Goal: Task Accomplishment & Management: Manage account settings

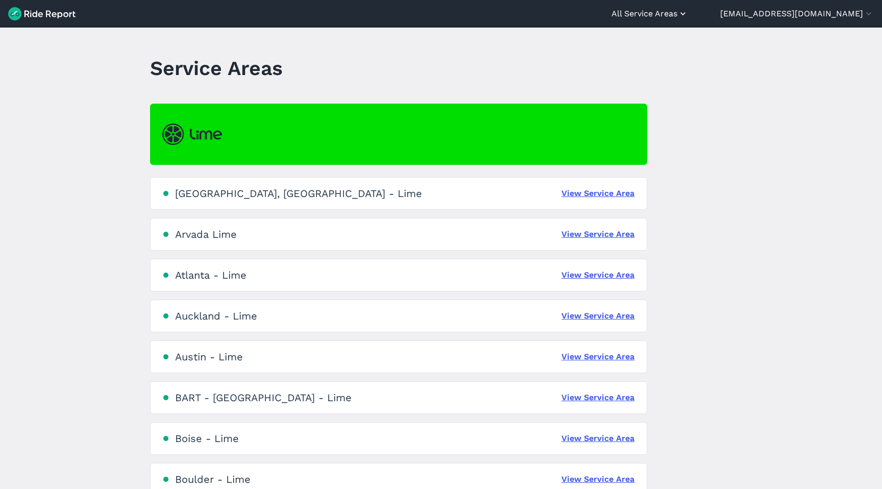
click at [688, 14] on button "All Service Areas" at bounding box center [650, 14] width 77 height 12
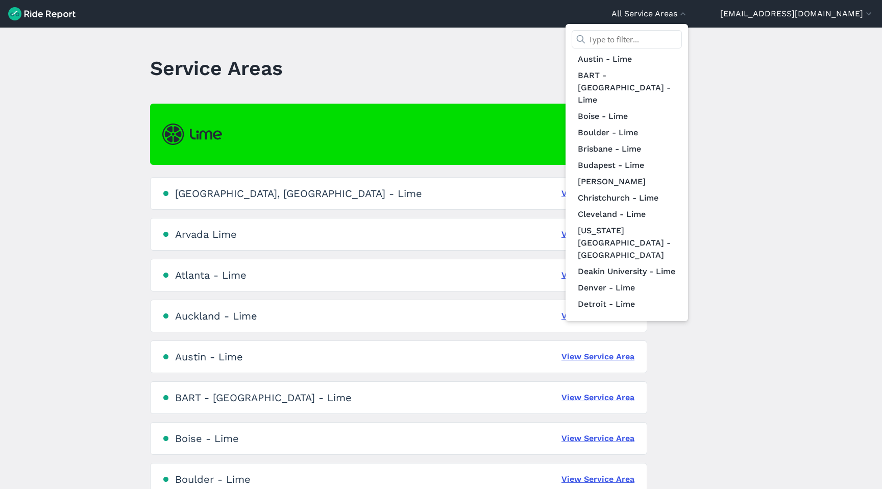
scroll to position [37, 0]
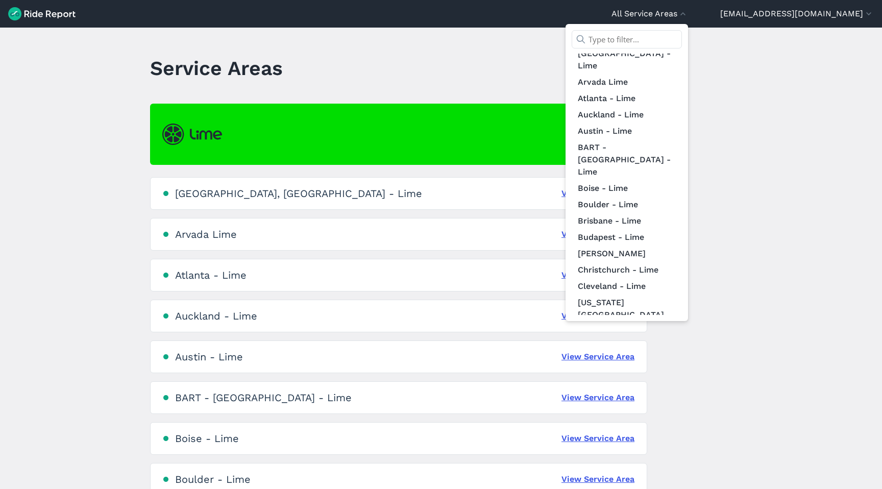
click at [365, 43] on div at bounding box center [441, 244] width 882 height 489
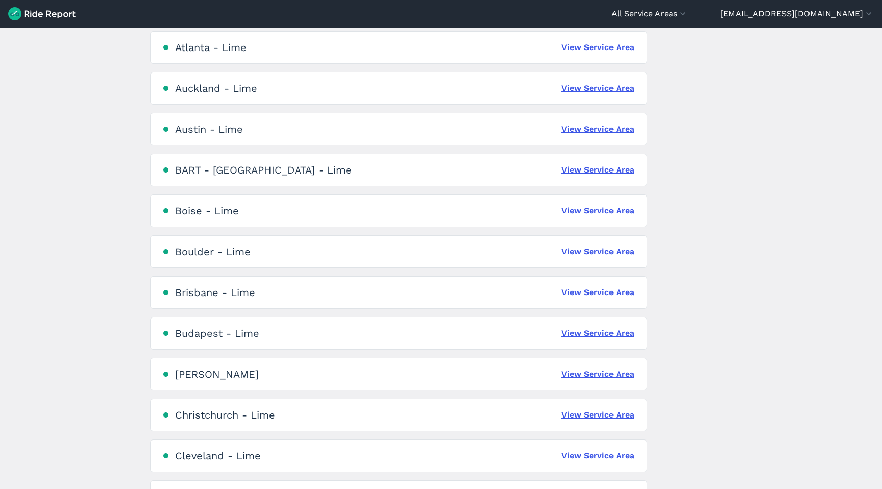
scroll to position [514, 0]
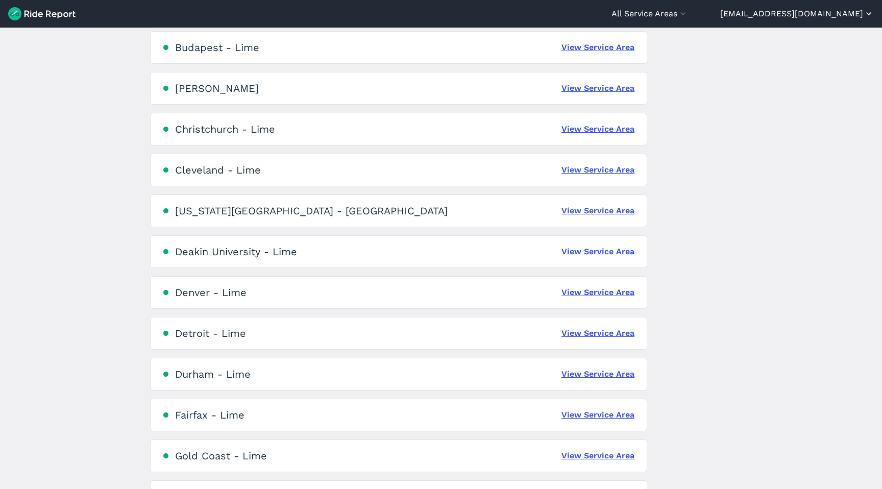
click at [827, 15] on button "[EMAIL_ADDRESS][DOMAIN_NAME]" at bounding box center [798, 14] width 154 height 12
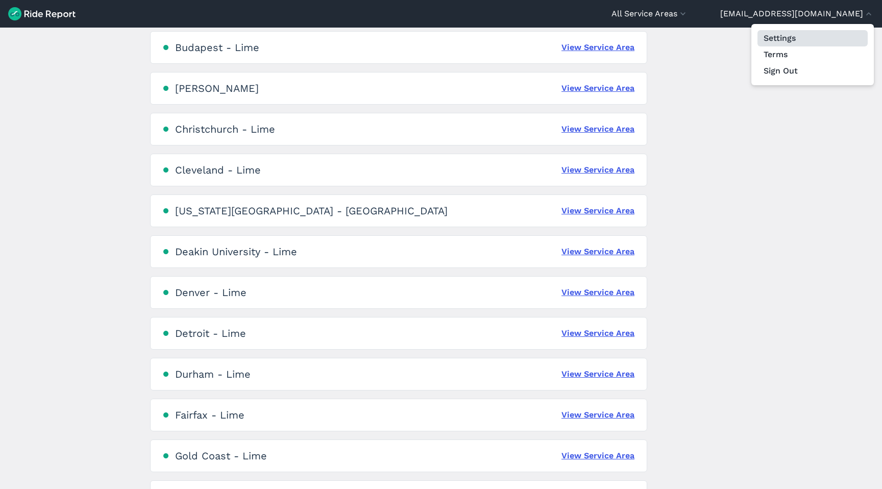
click at [789, 35] on link "Settings" at bounding box center [813, 38] width 110 height 16
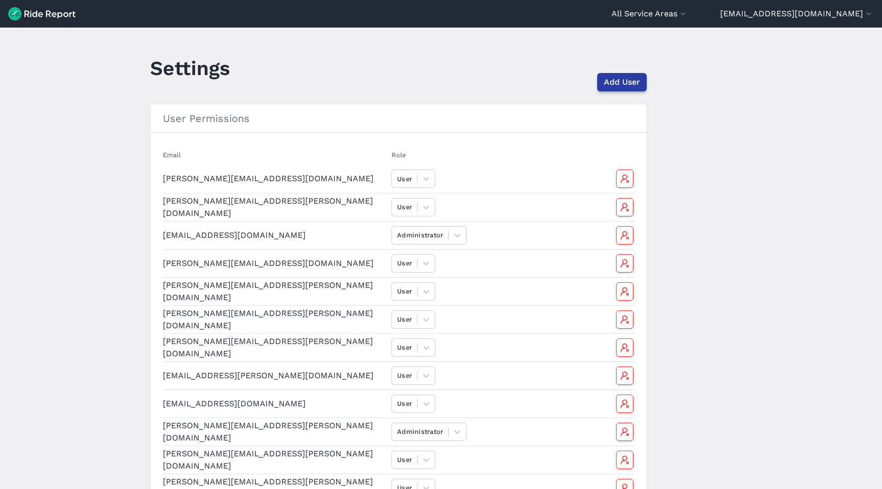
click at [600, 85] on button "Add User" at bounding box center [623, 82] width 50 height 18
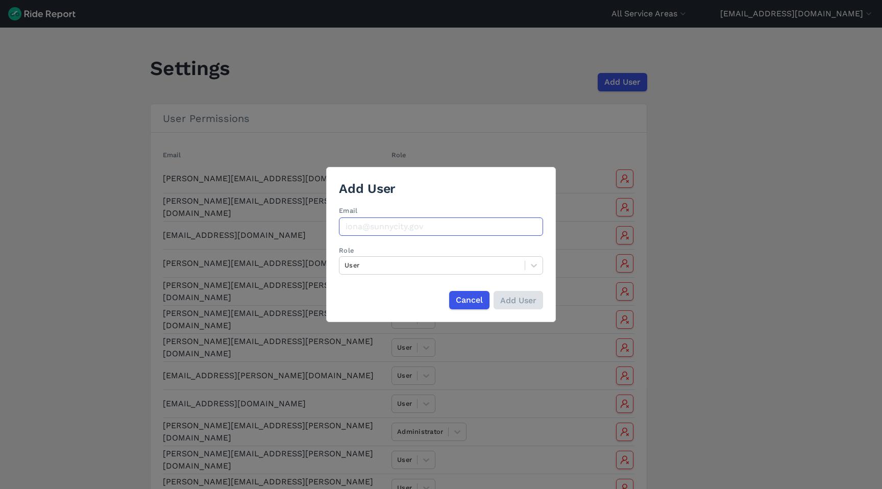
click at [420, 228] on input "Email" at bounding box center [441, 227] width 204 height 18
click at [391, 231] on input "[DOMAIN_NAME]" at bounding box center [441, 227] width 204 height 18
paste input "[EMAIL_ADDRESS][DOMAIN_NAME]"
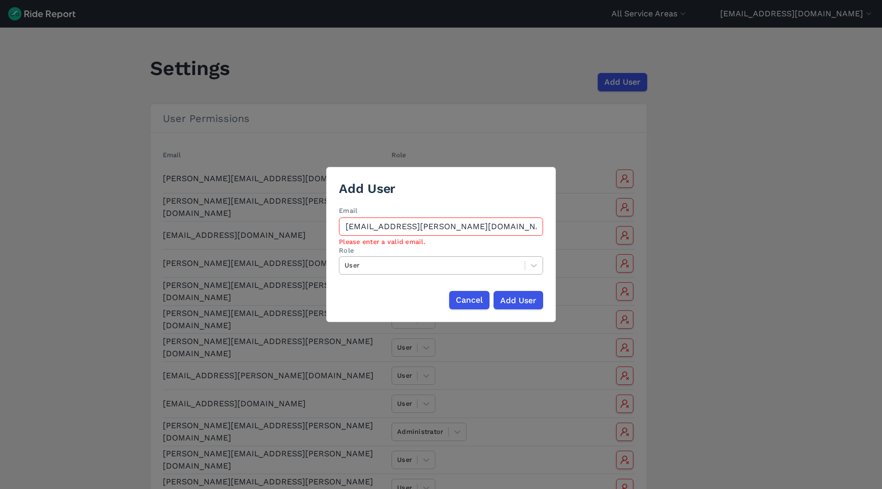
type input "[EMAIL_ADDRESS][PERSON_NAME][DOMAIN_NAME]"
click at [370, 268] on div at bounding box center [432, 265] width 175 height 12
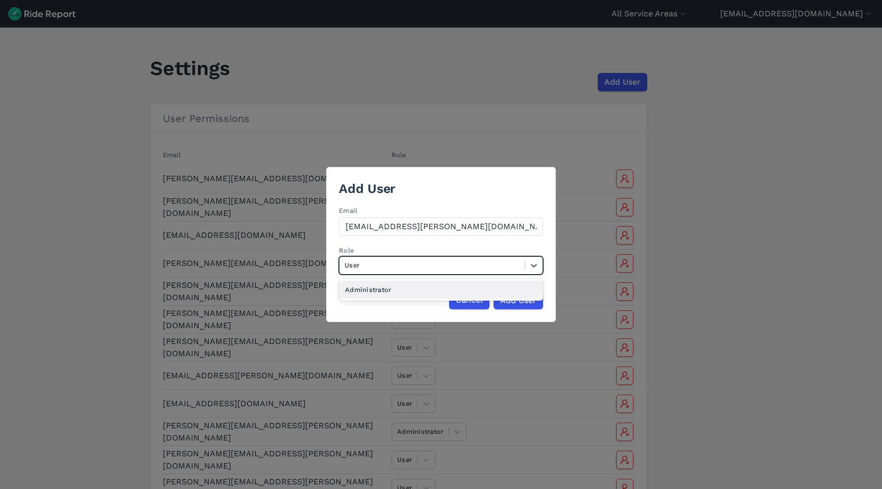
click at [377, 291] on div "Administrator" at bounding box center [441, 290] width 204 height 18
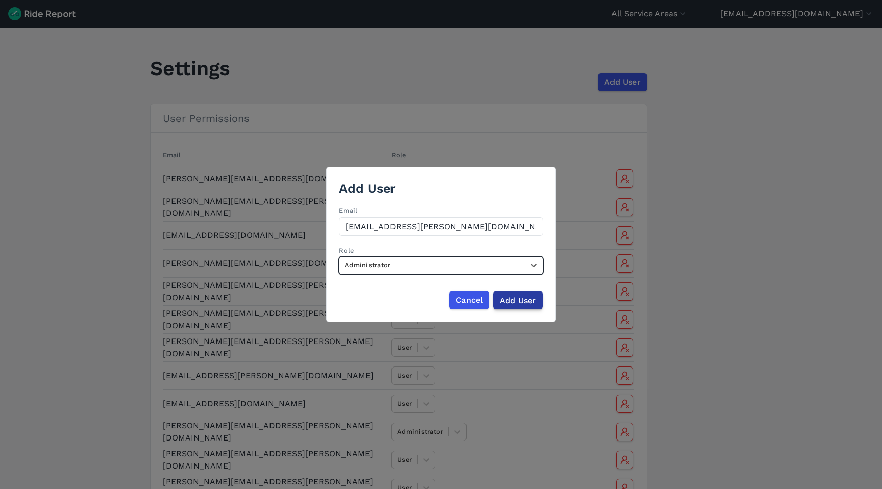
click at [520, 297] on input "Add User" at bounding box center [518, 300] width 50 height 18
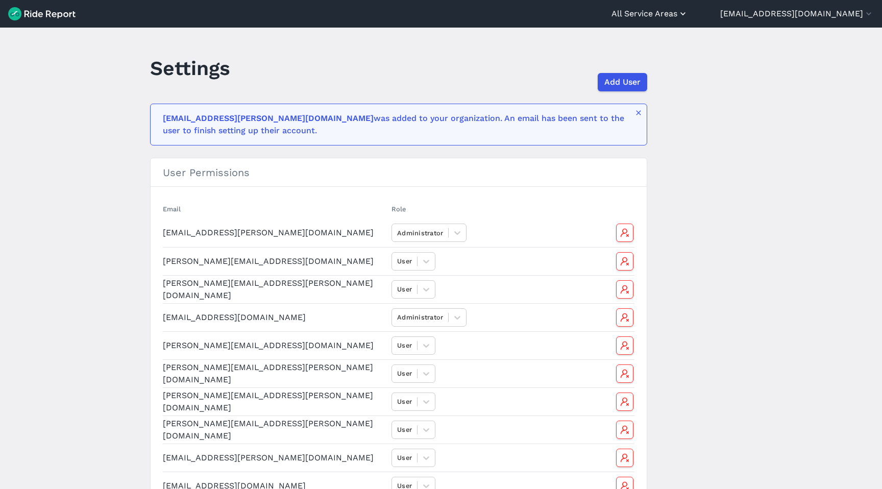
click at [688, 15] on button "All Service Areas" at bounding box center [650, 14] width 77 height 12
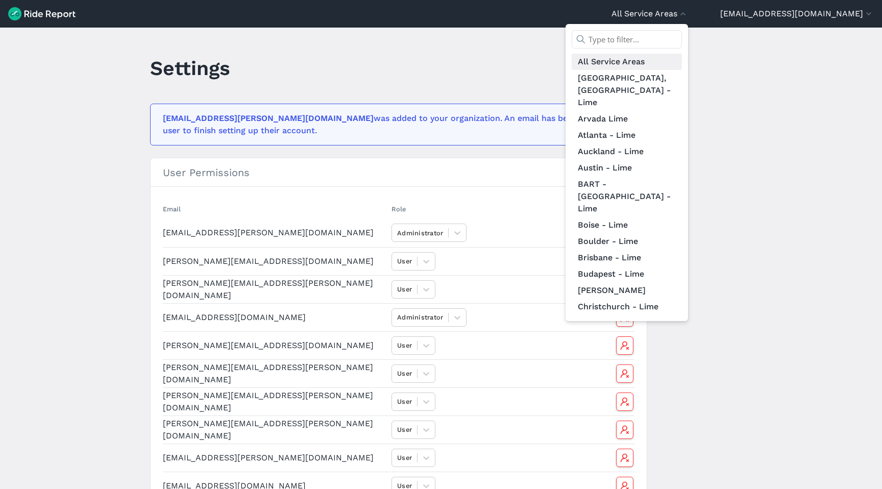
click at [647, 59] on link "All Service Areas" at bounding box center [627, 62] width 110 height 16
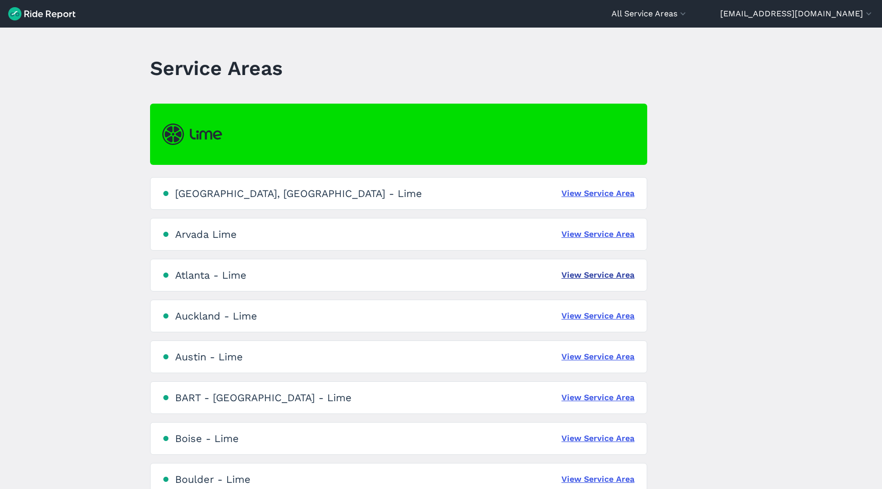
click at [613, 274] on link "View Service Area" at bounding box center [598, 275] width 73 height 12
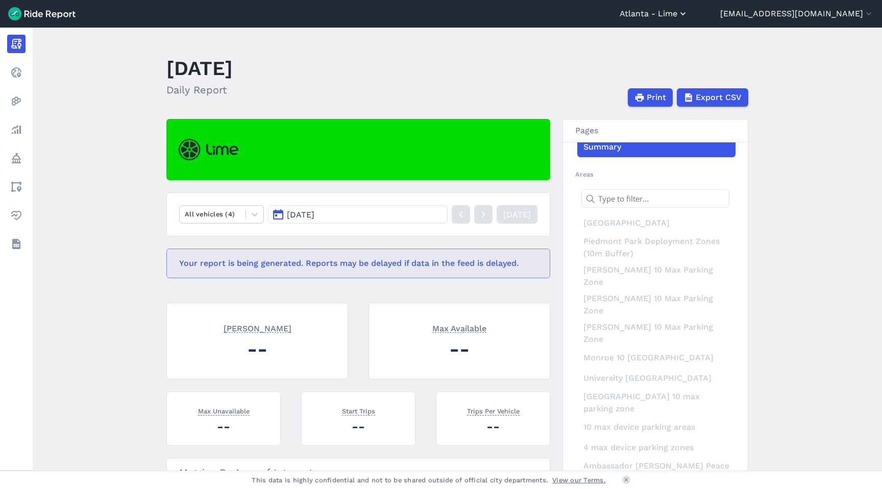
click at [688, 13] on button "Atlanta - Lime" at bounding box center [654, 14] width 68 height 12
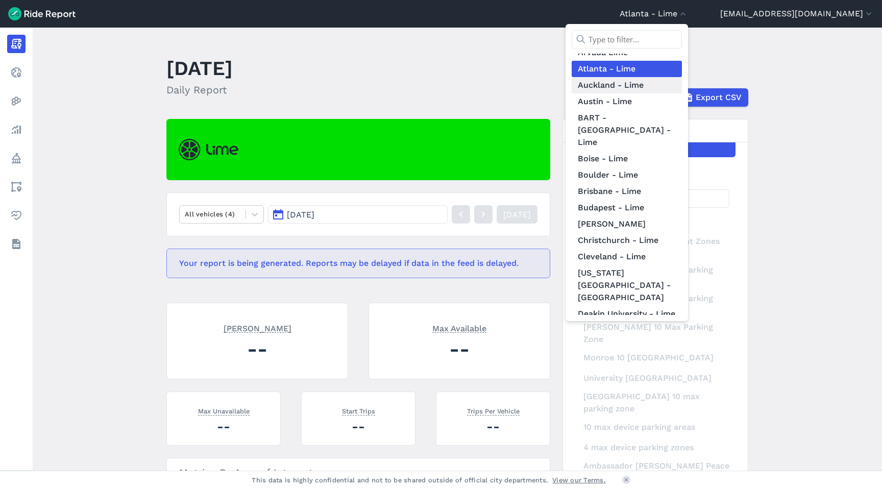
scroll to position [68, 0]
click at [671, 149] on link "Boise - Lime" at bounding box center [627, 157] width 110 height 16
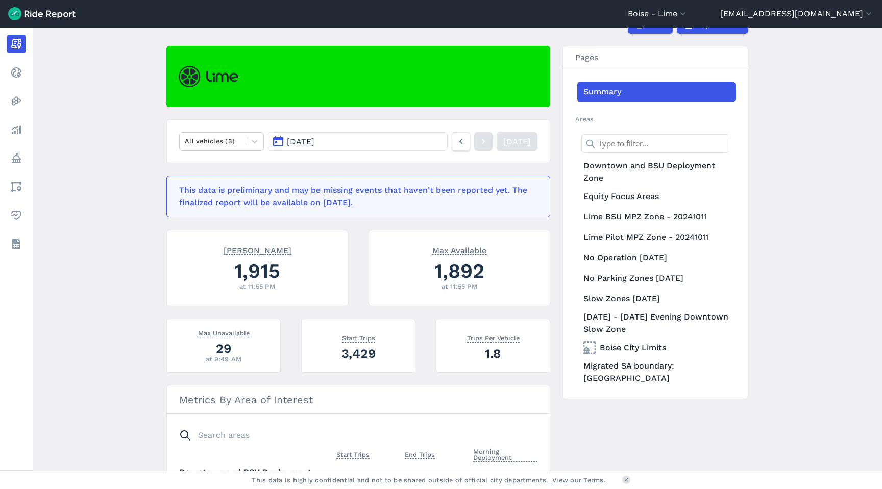
scroll to position [73, 0]
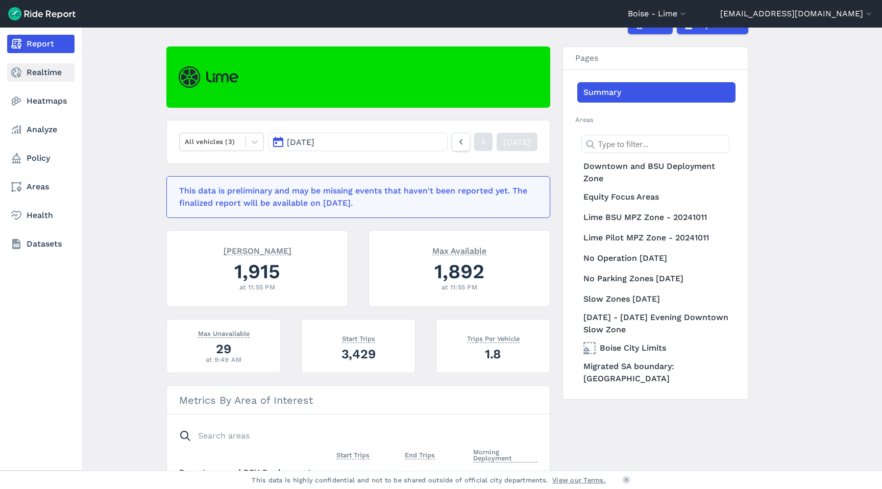
click at [30, 76] on link "Realtime" at bounding box center [40, 72] width 67 height 18
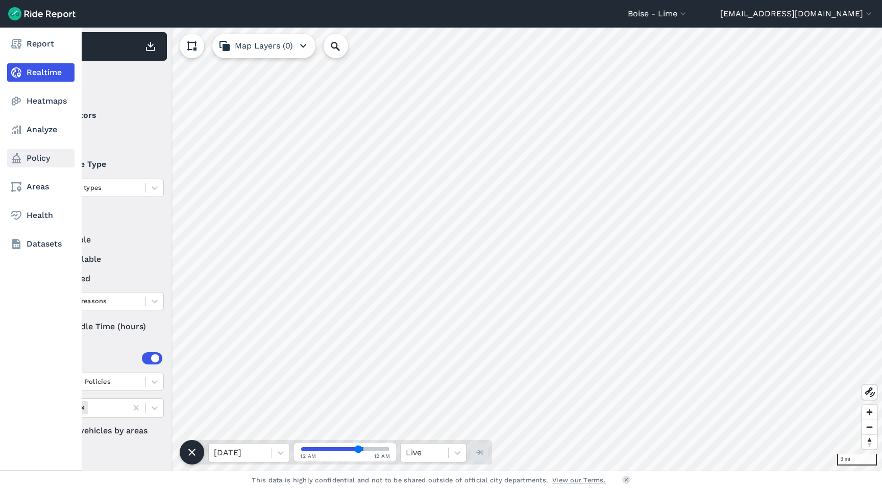
click at [23, 158] on link "Policy" at bounding box center [40, 158] width 67 height 18
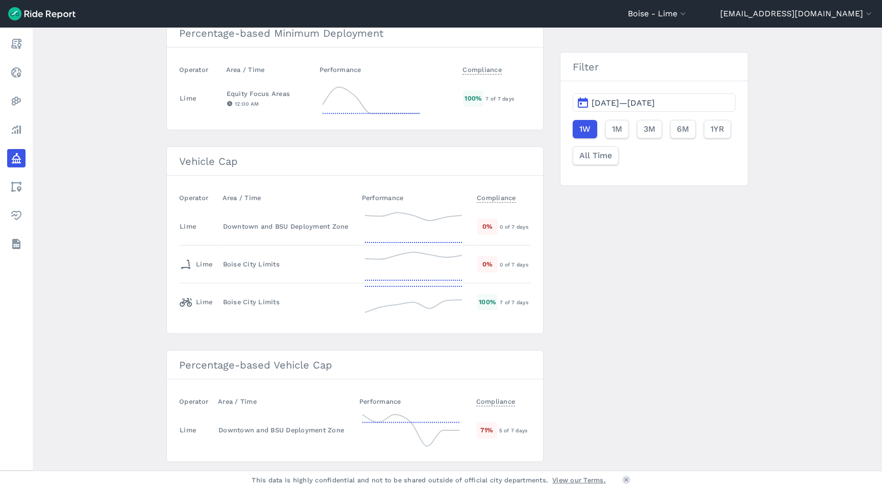
scroll to position [141, 0]
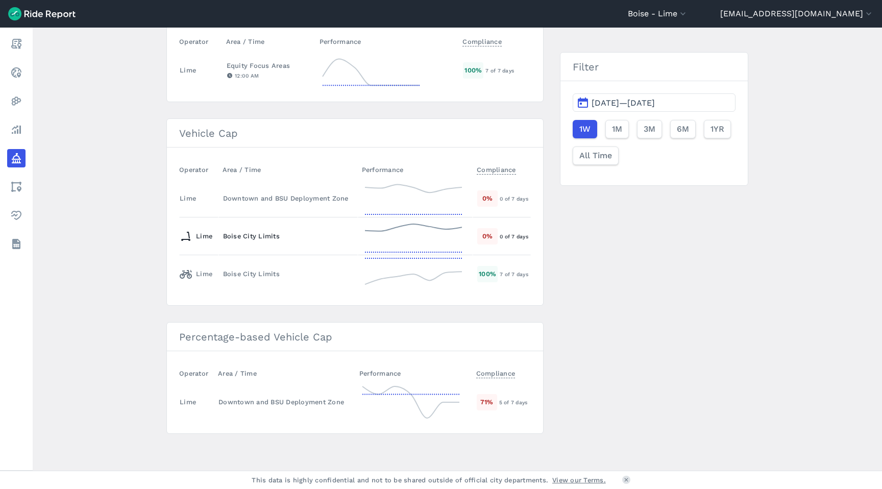
click at [242, 235] on div "Boise City Limits" at bounding box center [288, 236] width 130 height 10
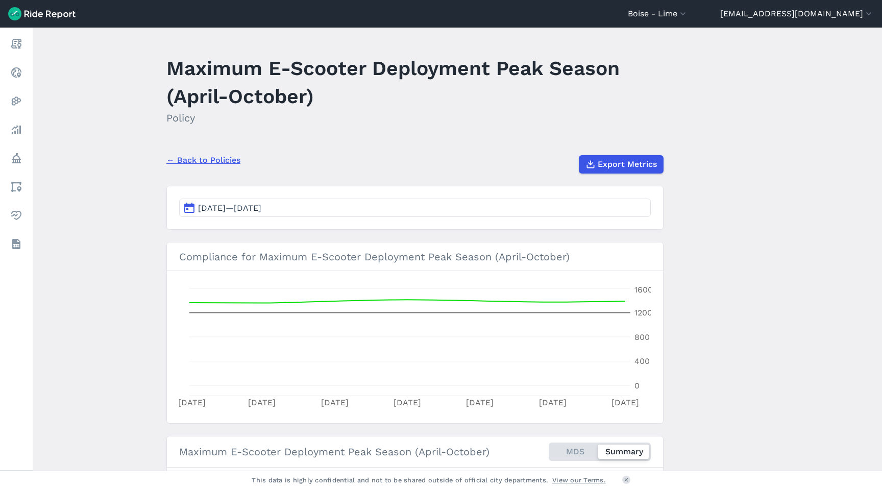
click at [210, 152] on div "← Back to Policies Export Metrics" at bounding box center [414, 160] width 497 height 27
click at [210, 158] on link "← Back to Policies" at bounding box center [203, 160] width 74 height 12
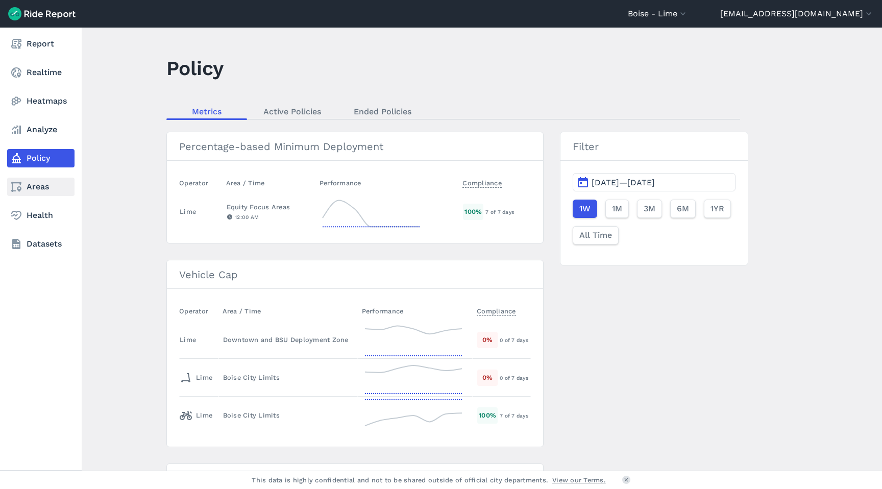
click at [28, 186] on link "Areas" at bounding box center [40, 187] width 67 height 18
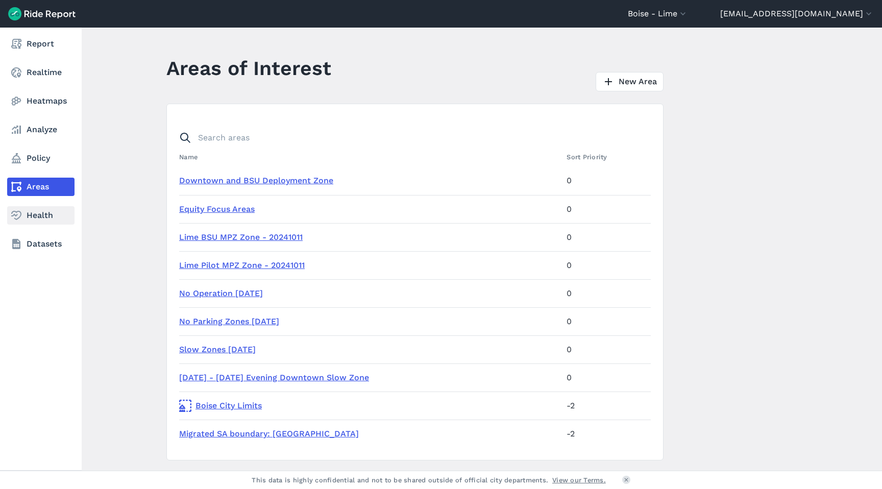
click at [25, 211] on link "Health" at bounding box center [40, 215] width 67 height 18
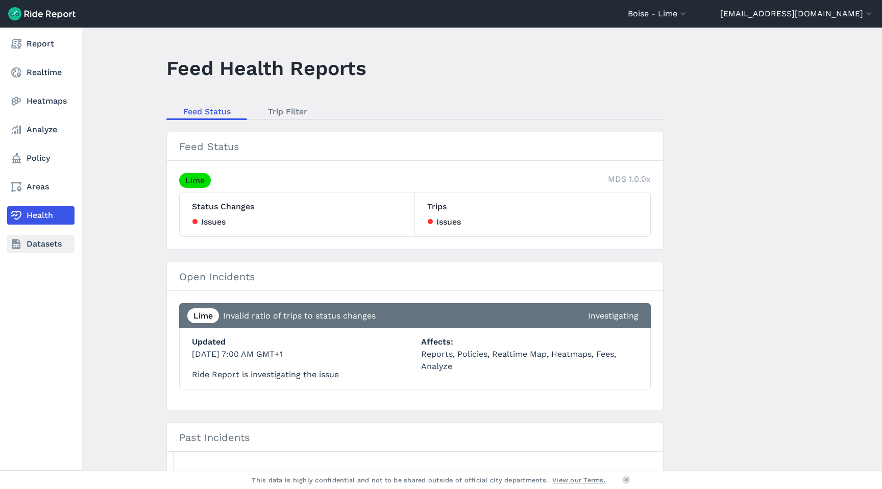
click at [16, 246] on icon at bounding box center [16, 244] width 12 height 12
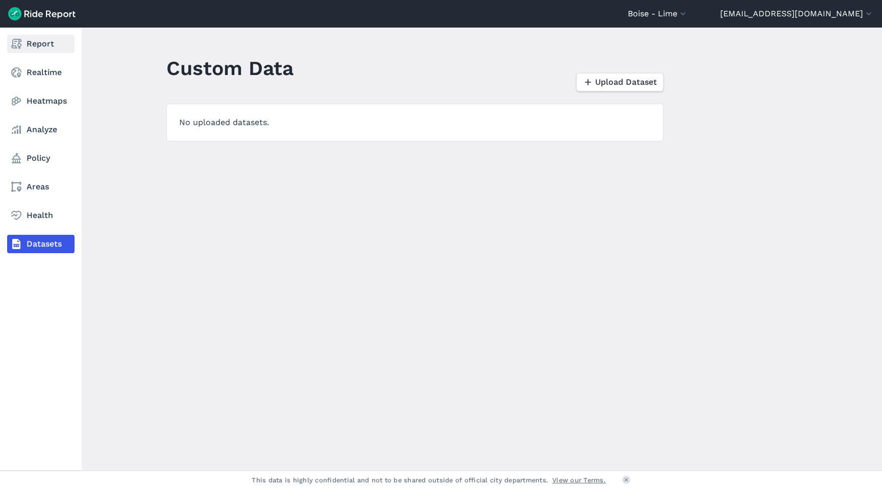
click at [41, 53] on link "Report" at bounding box center [40, 44] width 67 height 18
